Goal: Check status: Check status

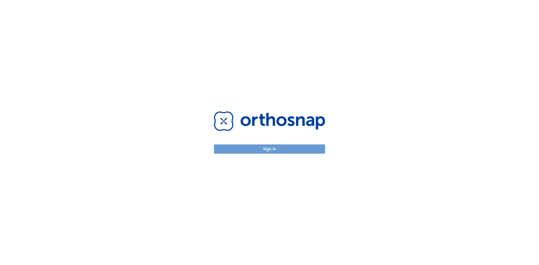
click at [290, 151] on button "Sign in" at bounding box center [269, 149] width 111 height 9
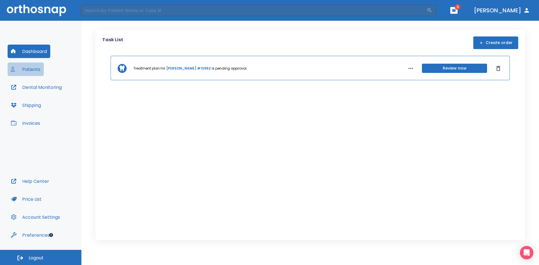
click at [28, 71] on button "Patients" at bounding box center [26, 69] width 36 height 13
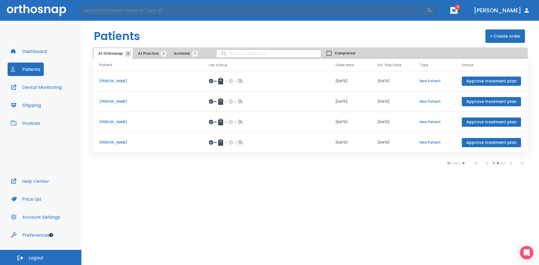
click at [123, 142] on p "[PERSON_NAME]" at bounding box center [147, 142] width 96 height 5
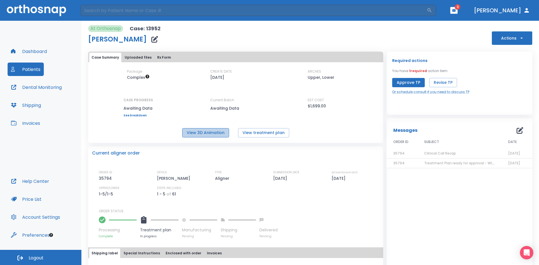
click at [222, 132] on button "View 3D Animation" at bounding box center [205, 132] width 47 height 9
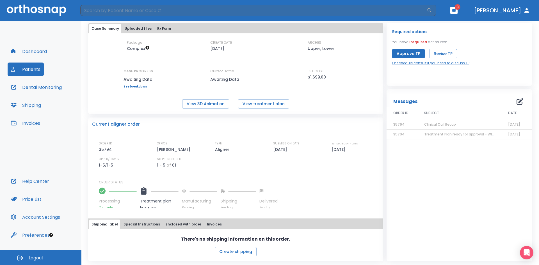
scroll to position [30, 0]
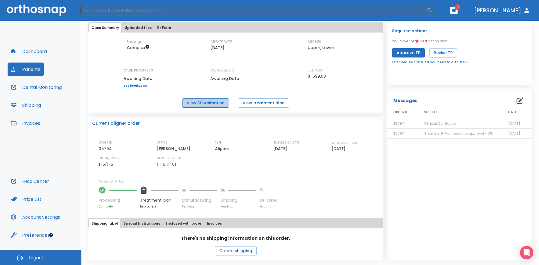
click at [210, 103] on button "View 3D Animation" at bounding box center [205, 103] width 47 height 9
click at [130, 27] on button "Uploaded files" at bounding box center [137, 28] width 31 height 10
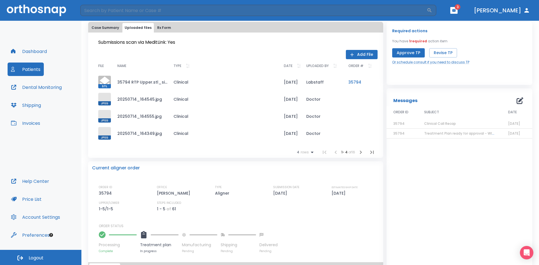
click at [105, 134] on span at bounding box center [104, 133] width 13 height 13
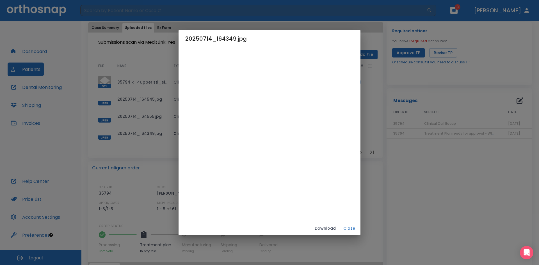
click at [348, 230] on button "Close" at bounding box center [349, 228] width 18 height 9
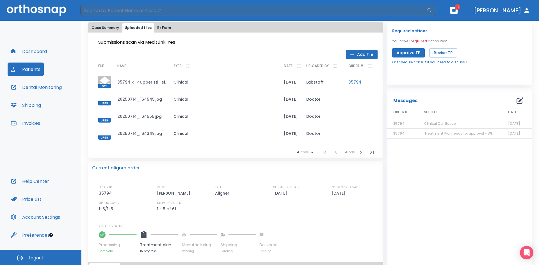
click at [110, 26] on button "Case Summary" at bounding box center [105, 28] width 32 height 10
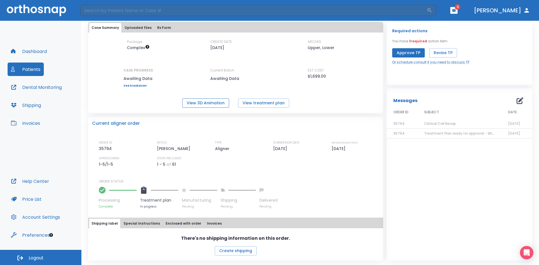
click at [213, 103] on button "View 3D Animation" at bounding box center [205, 103] width 47 height 9
